Goal: Transaction & Acquisition: Purchase product/service

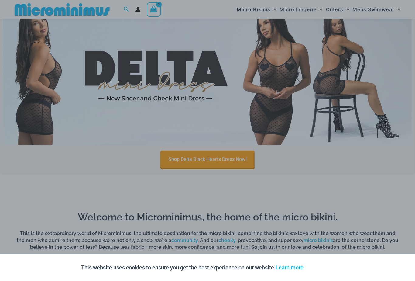
scroll to position [201, 0]
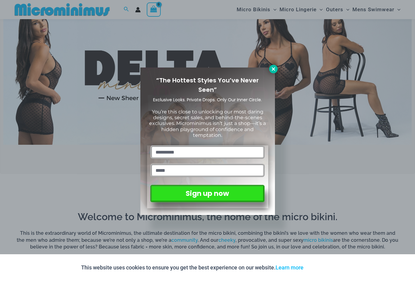
click at [274, 68] on icon at bounding box center [272, 68] width 3 height 3
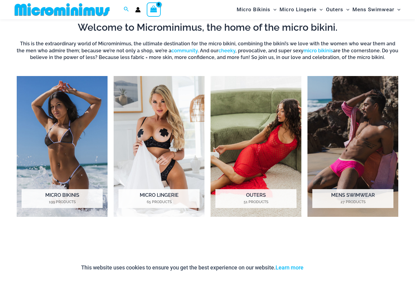
scroll to position [391, 0]
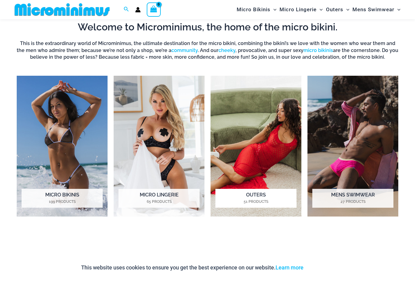
click at [285, 157] on img "Visit product category Outers" at bounding box center [255, 146] width 91 height 141
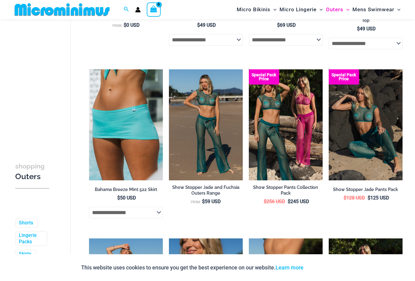
scroll to position [372, 0]
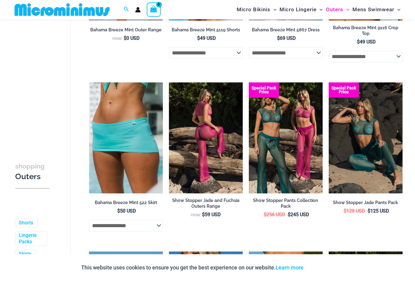
click at [213, 121] on img at bounding box center [206, 137] width 74 height 111
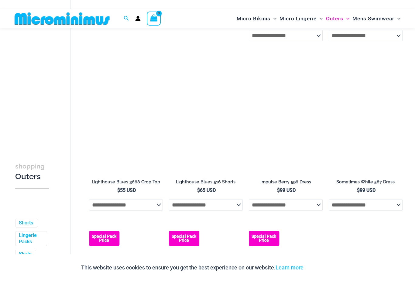
scroll to position [1076, 0]
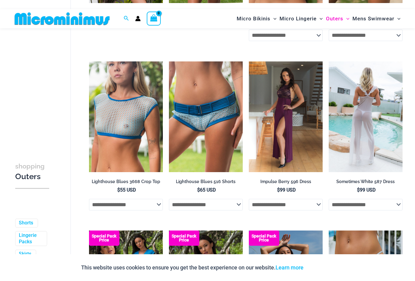
click at [377, 130] on img at bounding box center [366, 116] width 74 height 111
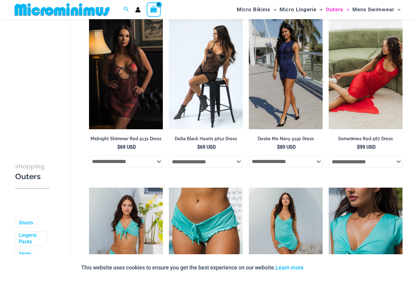
scroll to position [0, 0]
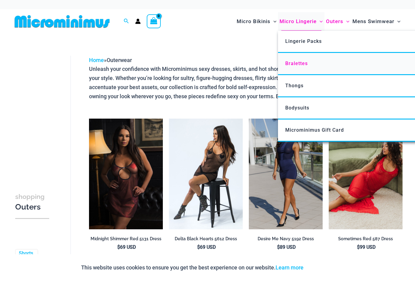
click at [311, 65] on link "Bralettes" at bounding box center [368, 64] width 181 height 22
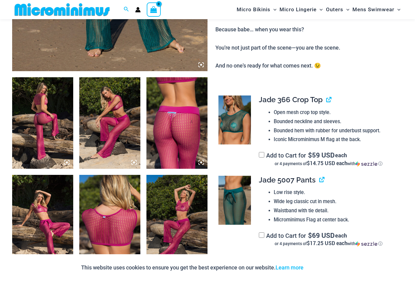
scroll to position [278, 0]
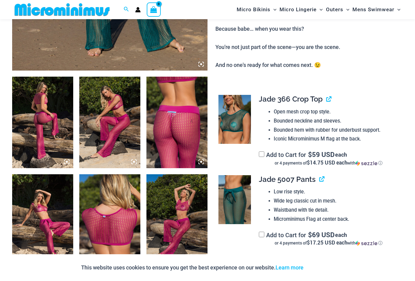
click at [56, 107] on img at bounding box center [42, 122] width 61 height 91
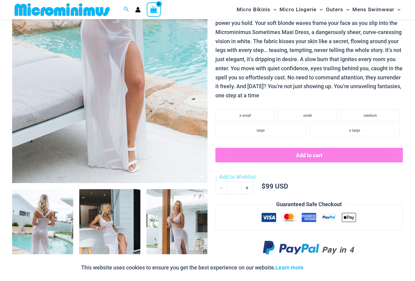
scroll to position [166, 0]
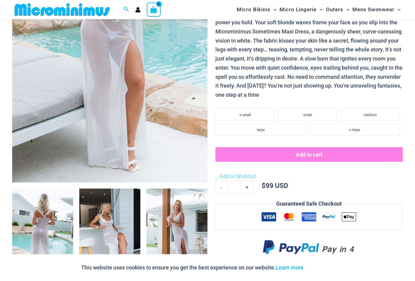
click at [40, 216] on img at bounding box center [42, 233] width 61 height 91
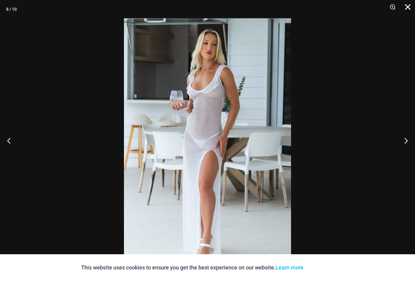
click at [412, 8] on button "Close" at bounding box center [405, 9] width 15 height 18
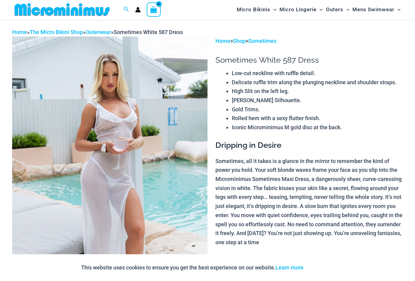
scroll to position [0, 0]
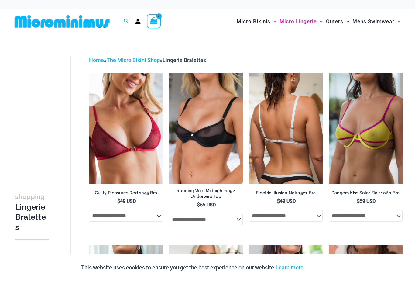
click at [304, 166] on img at bounding box center [286, 128] width 74 height 111
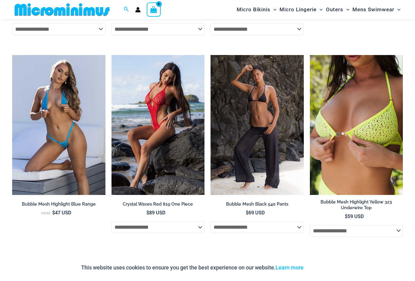
scroll to position [1019, 0]
